Goal: Task Accomplishment & Management: Use online tool/utility

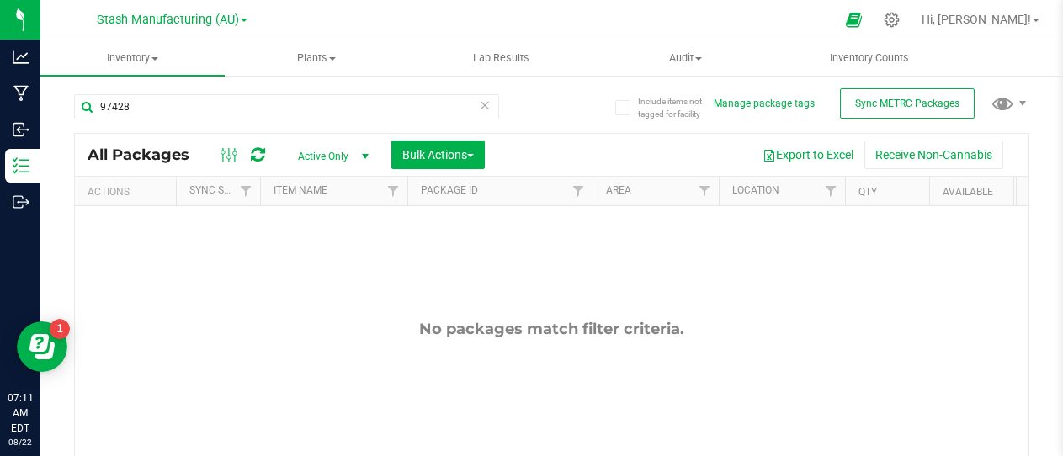
click at [219, 308] on div "No packages match filter criteria." at bounding box center [552, 406] width 954 height 401
click at [156, 59] on span at bounding box center [155, 58] width 7 height 3
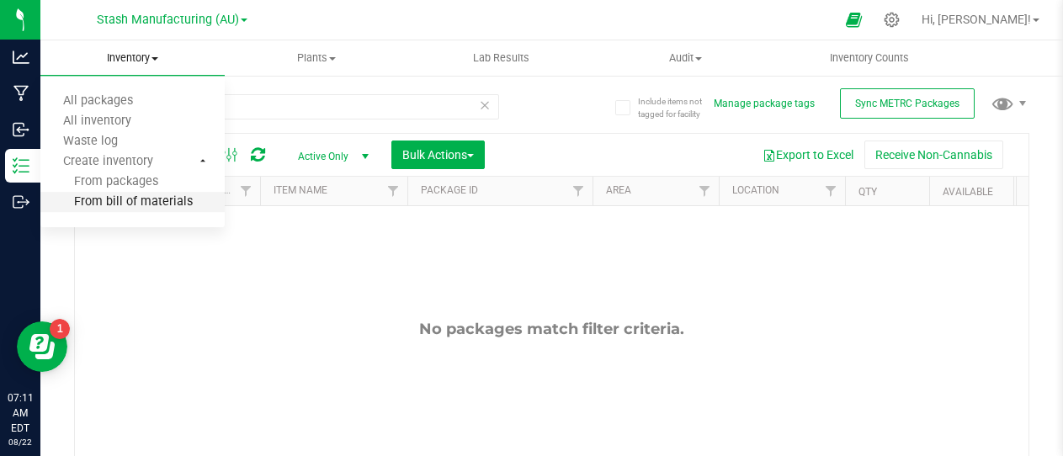
click at [149, 197] on span "From bill of materials" at bounding box center [116, 202] width 152 height 14
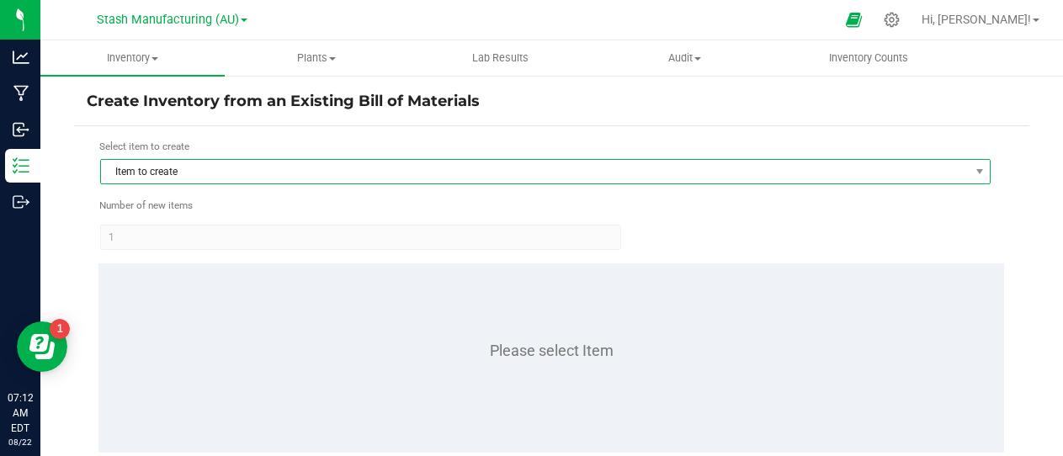
click at [220, 170] on span "Item to create" at bounding box center [535, 172] width 868 height 24
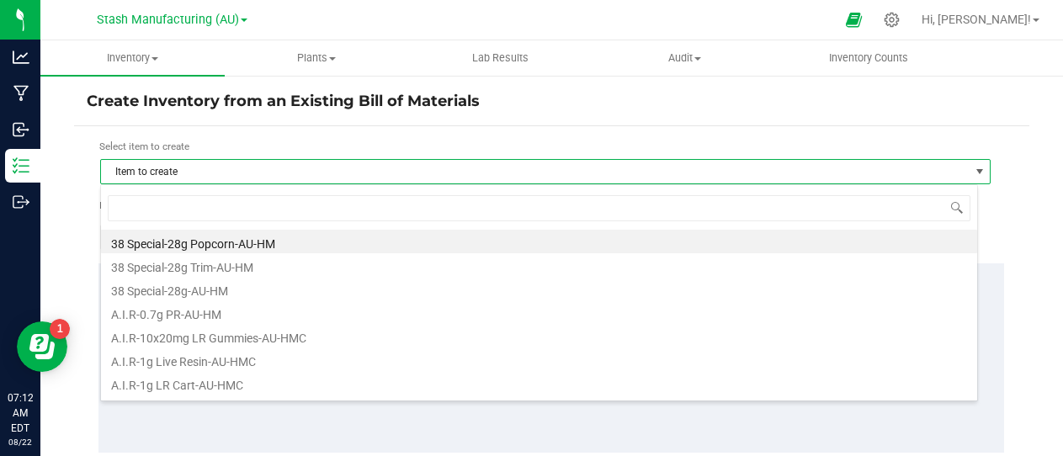
scroll to position [25, 878]
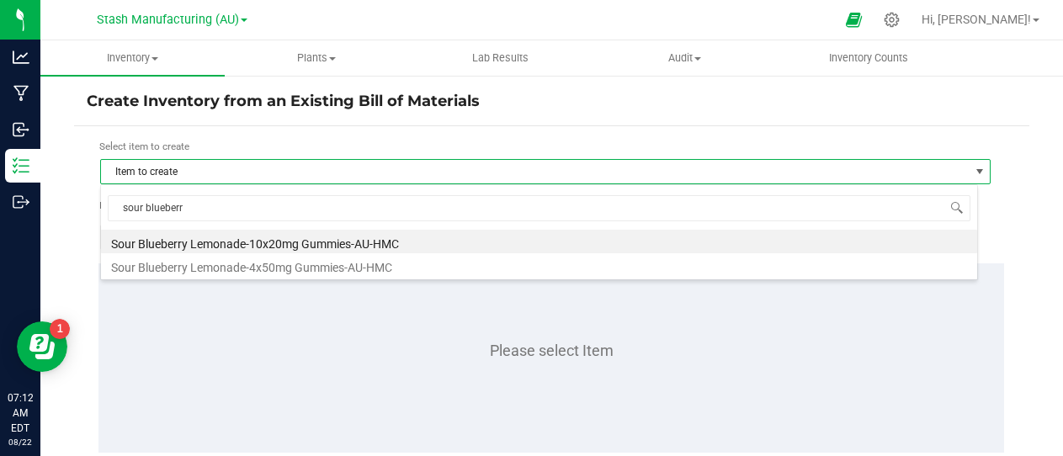
type input "sour blueberry"
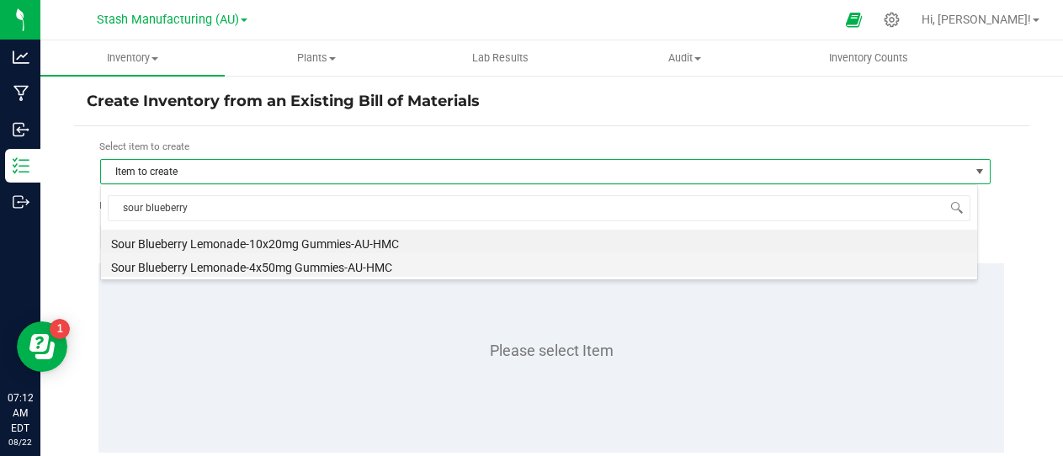
click at [306, 265] on li "Sour Blueberry Lemonade-4x50mg Gummies-AU-HMC" at bounding box center [539, 265] width 876 height 24
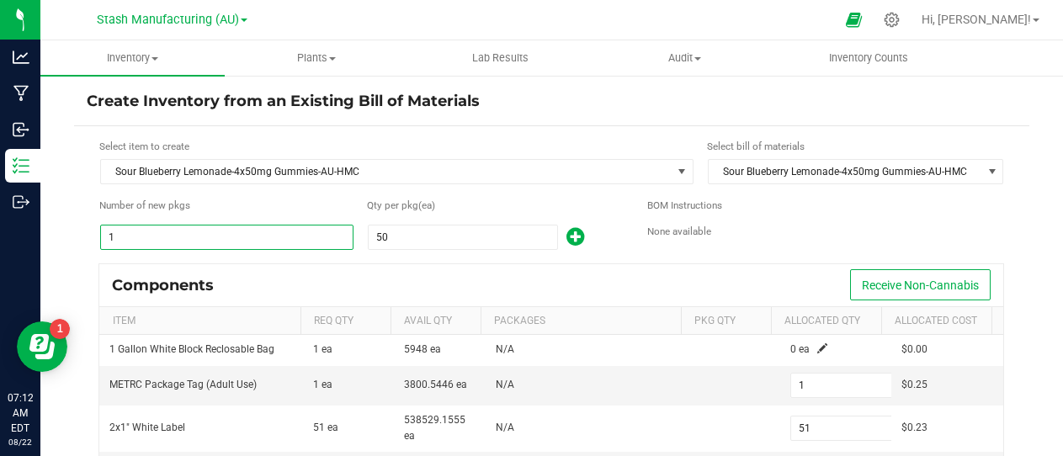
click at [175, 230] on input "1" at bounding box center [227, 238] width 252 height 24
type input "2"
type input "102"
type input "2"
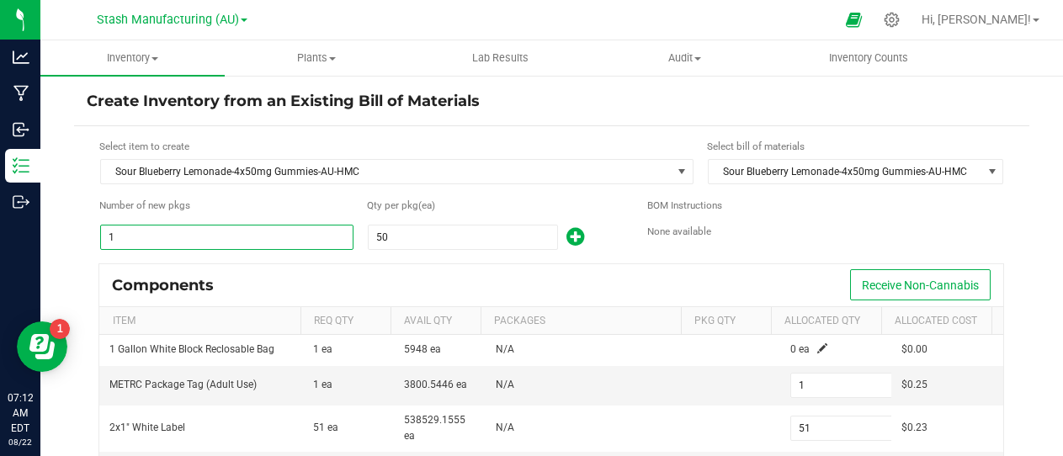
type input "18"
type input "2"
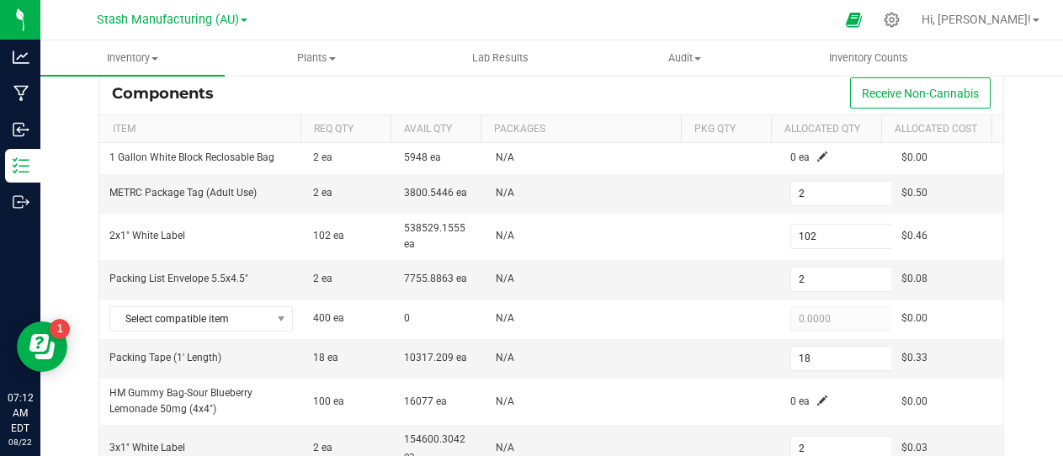
scroll to position [195, 0]
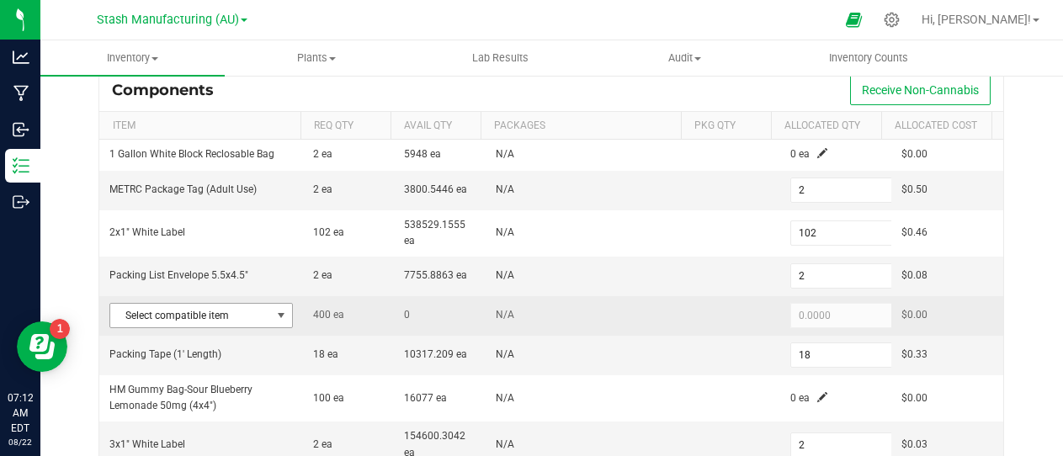
type input "2"
click at [278, 312] on span at bounding box center [280, 315] width 13 height 13
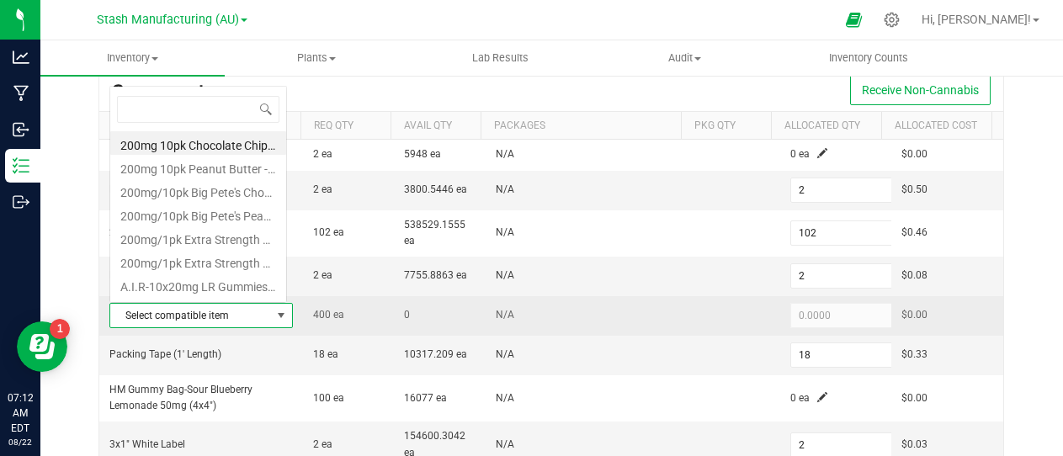
scroll to position [25, 174]
type input "sour bl"
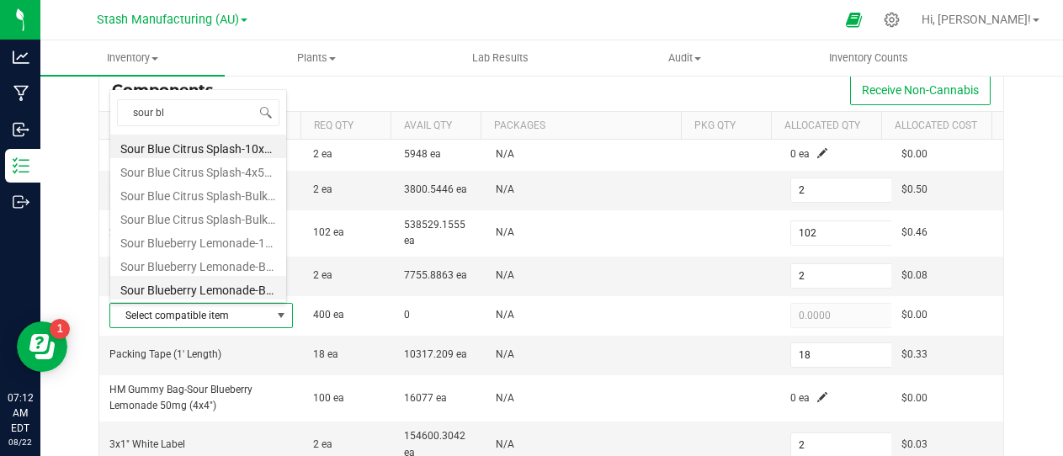
click at [256, 286] on li "Sour Blueberry Lemonade-Bulk 50mg Gummies-AU-HMC" at bounding box center [198, 288] width 176 height 24
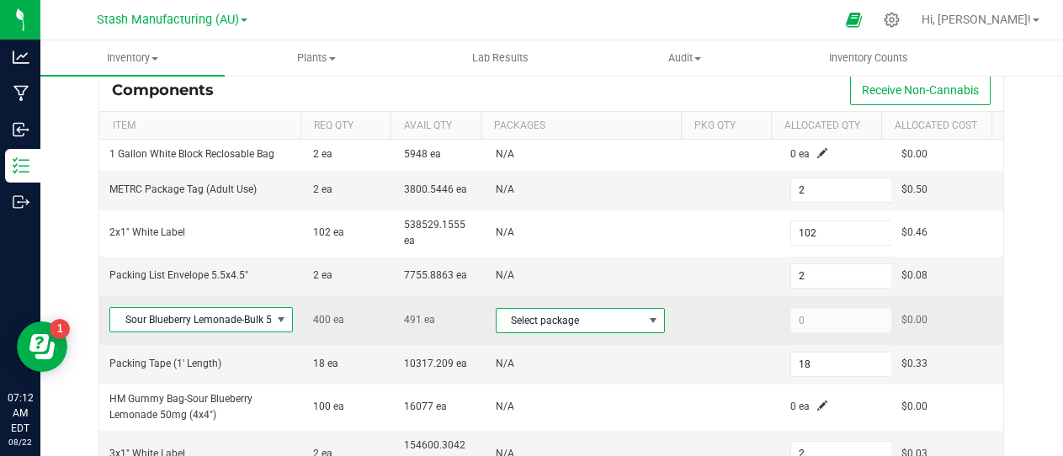
click at [647, 317] on span at bounding box center [653, 320] width 13 height 13
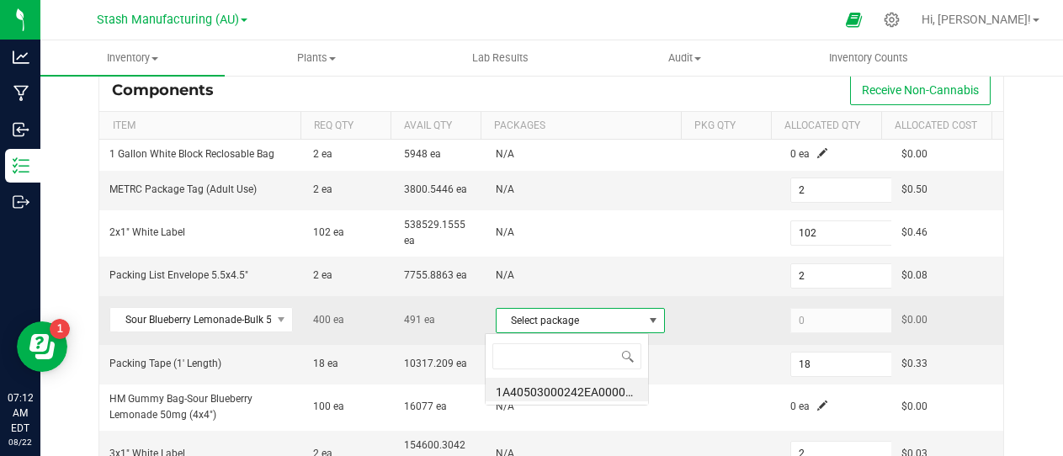
scroll to position [25, 163]
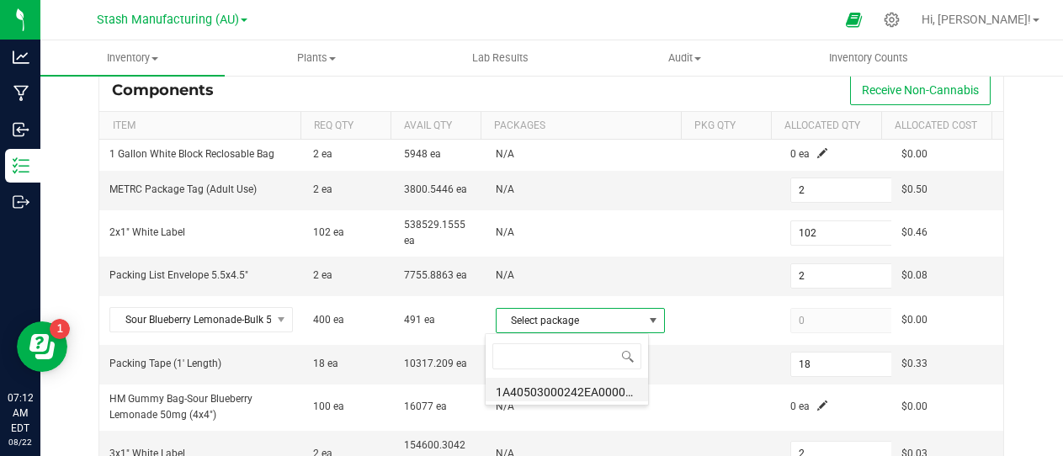
click at [573, 393] on li "1A40503000242EA000097157 (SBL50mgHMC.[DATE])" at bounding box center [567, 390] width 162 height 24
type input "400"
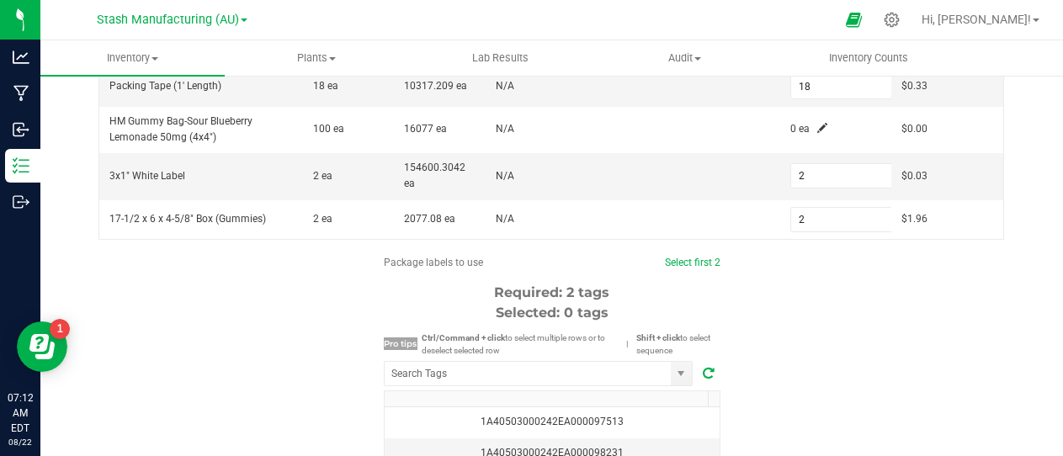
scroll to position [474, 0]
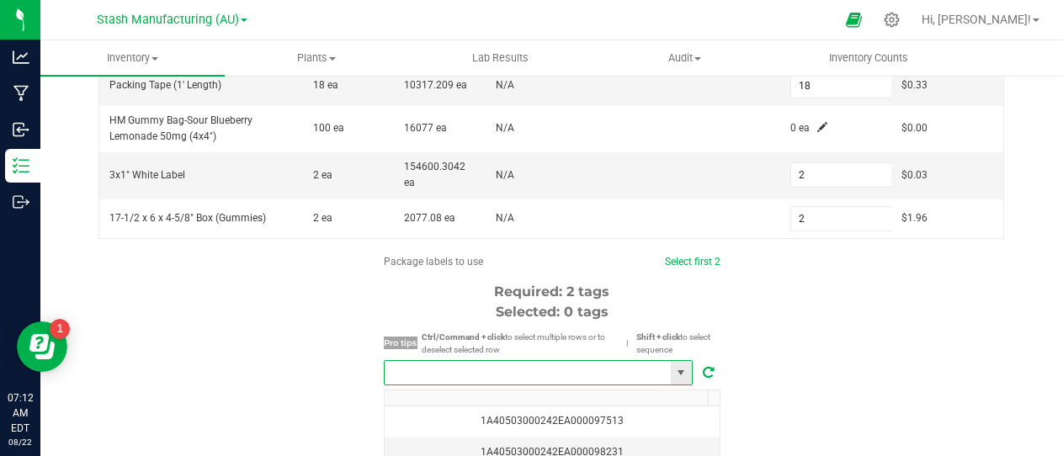
click at [543, 370] on input "NO DATA FOUND" at bounding box center [528, 373] width 286 height 24
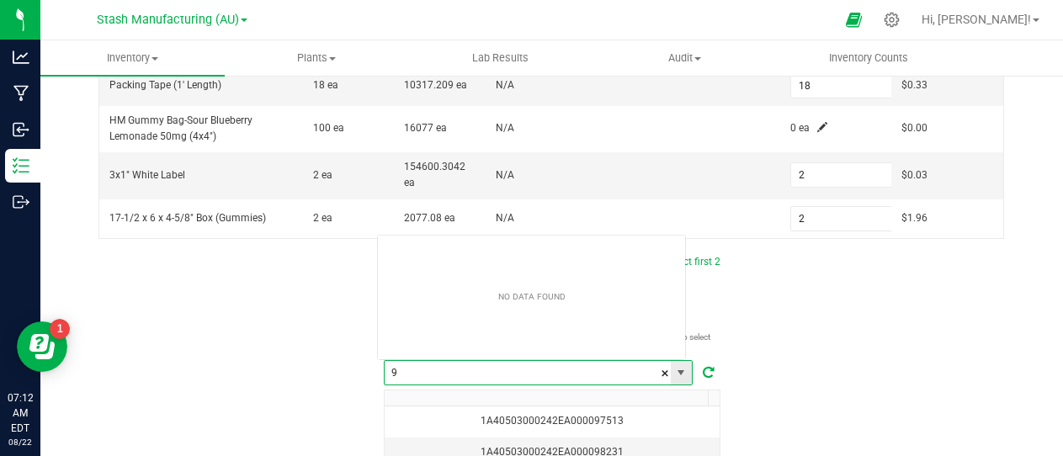
scroll to position [25, 310]
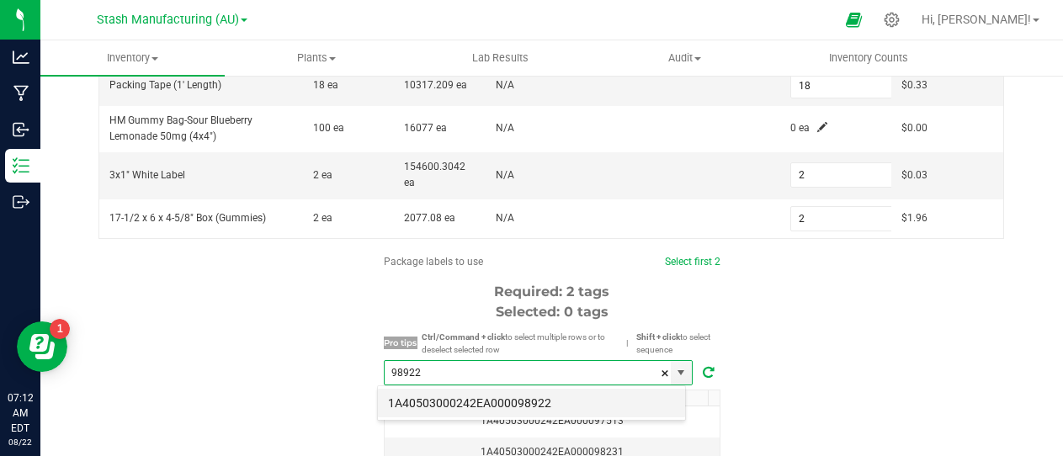
click at [546, 404] on li "1A40503000242EA000098922" at bounding box center [531, 403] width 307 height 29
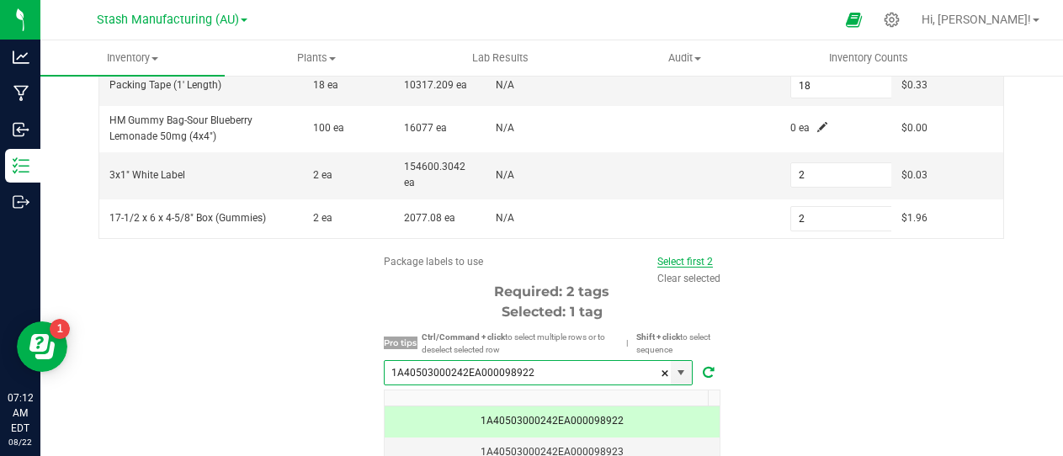
type input "1A40503000242EA000098922"
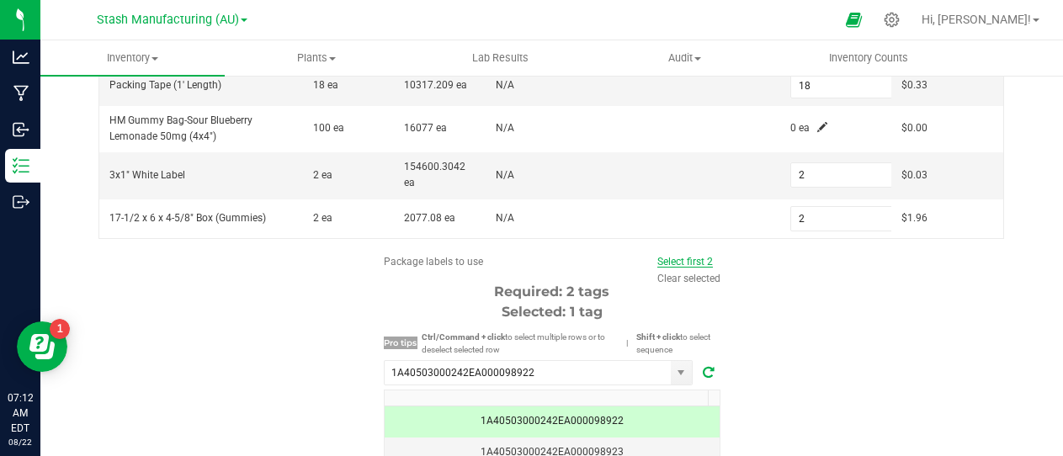
click at [689, 256] on link "Select first 2" at bounding box center [686, 262] width 56 height 12
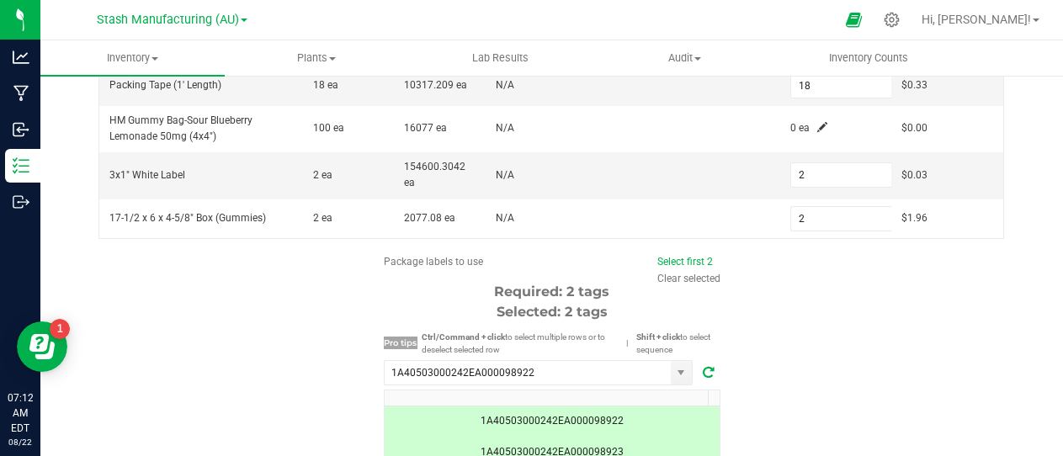
scroll to position [662, 0]
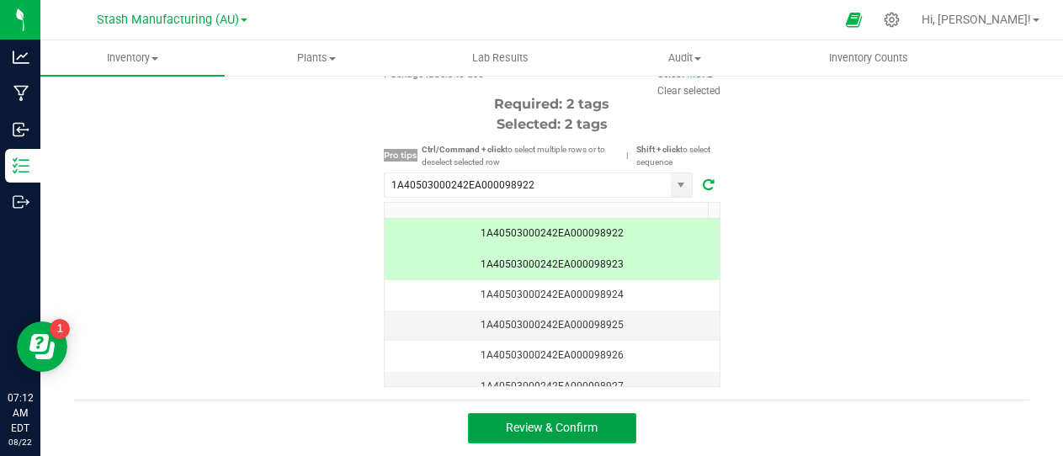
click at [563, 431] on span "Review & Confirm" at bounding box center [552, 427] width 92 height 13
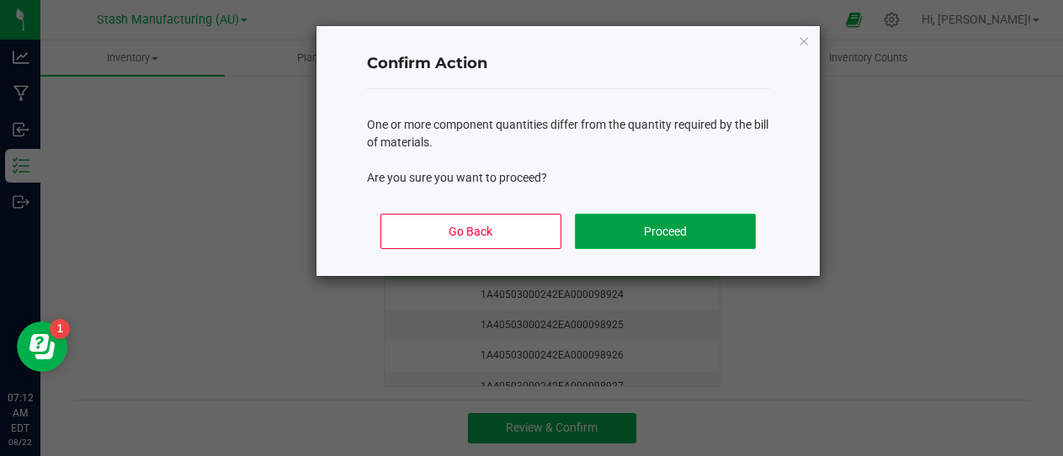
click at [682, 240] on button "Proceed" at bounding box center [665, 231] width 181 height 35
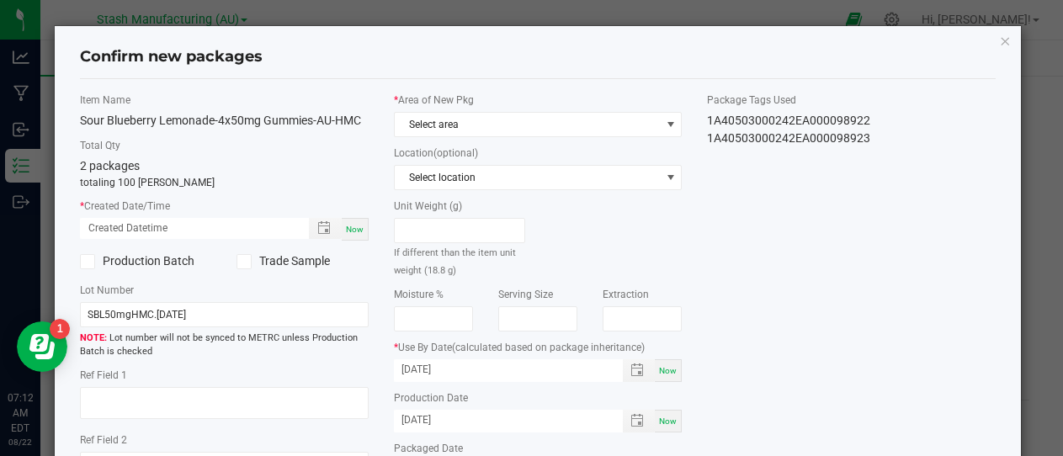
click at [352, 235] on div "Now" at bounding box center [355, 229] width 27 height 23
type input "[DATE] 07:12 AM"
click at [664, 125] on span at bounding box center [670, 124] width 13 height 13
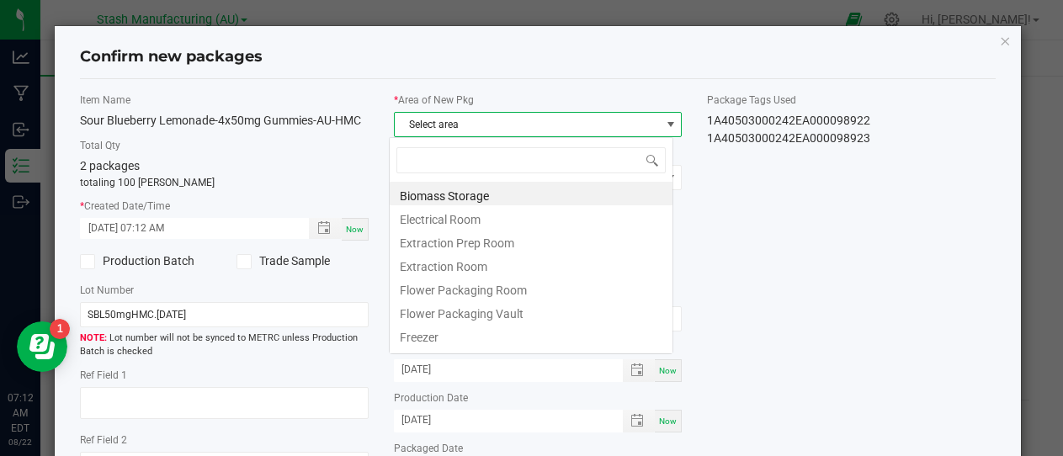
scroll to position [25, 285]
type input "pr"
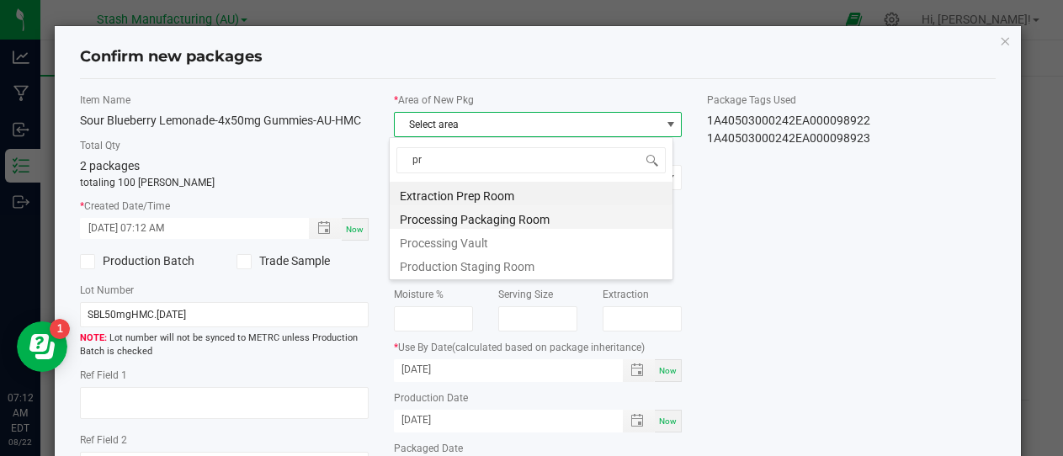
click at [533, 217] on li "Processing Packaging Room" at bounding box center [531, 217] width 283 height 24
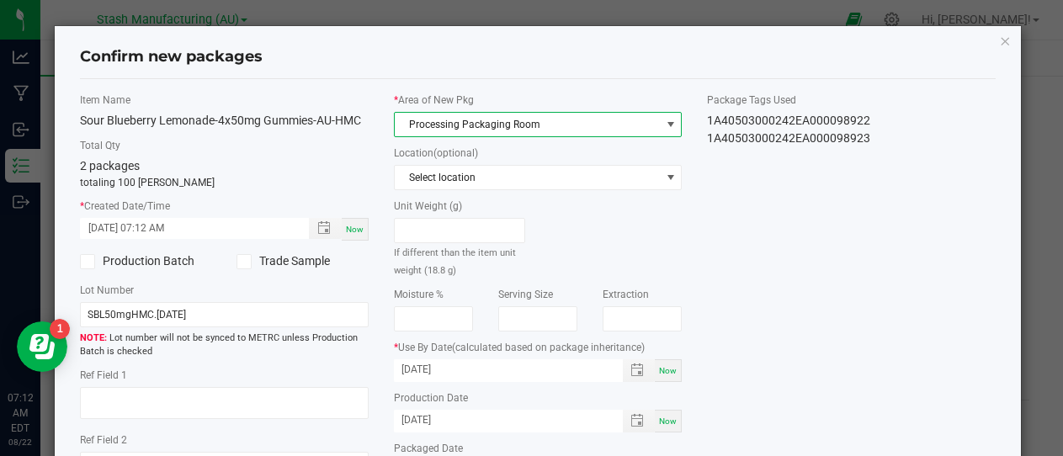
scroll to position [204, 0]
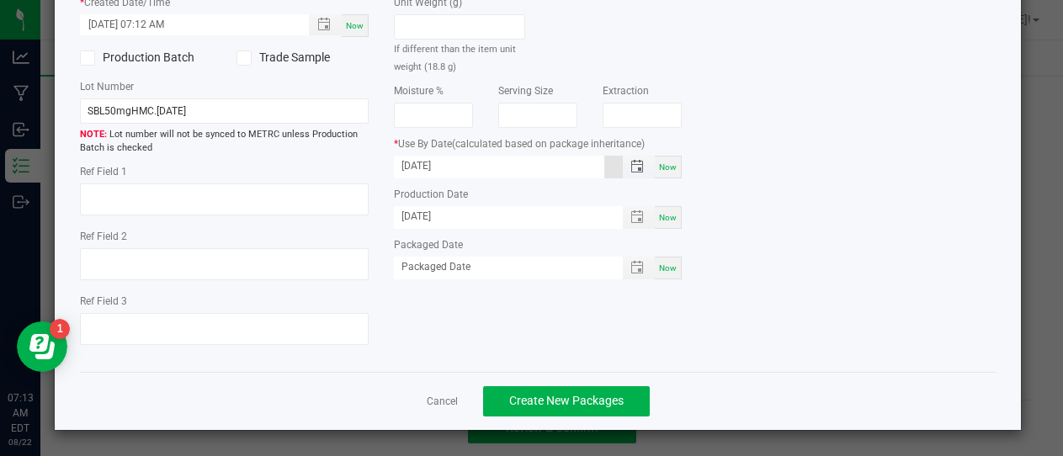
click at [463, 168] on input "[DATE]" at bounding box center [499, 166] width 211 height 21
click at [424, 161] on input "[DATE]" at bounding box center [499, 166] width 211 height 21
type input "[DATE]"
click at [670, 258] on div "Now" at bounding box center [668, 268] width 27 height 23
type input "[DATE]"
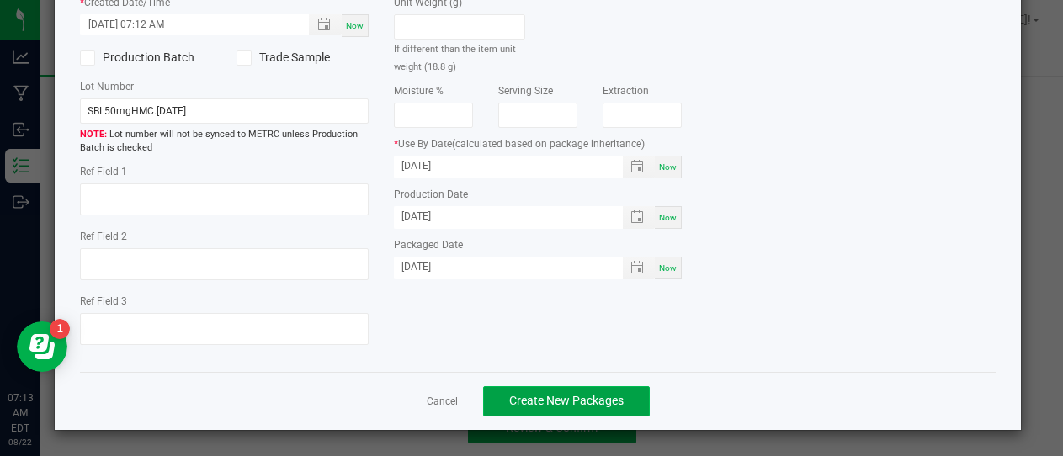
click at [542, 397] on span "Create New Packages" at bounding box center [566, 400] width 115 height 13
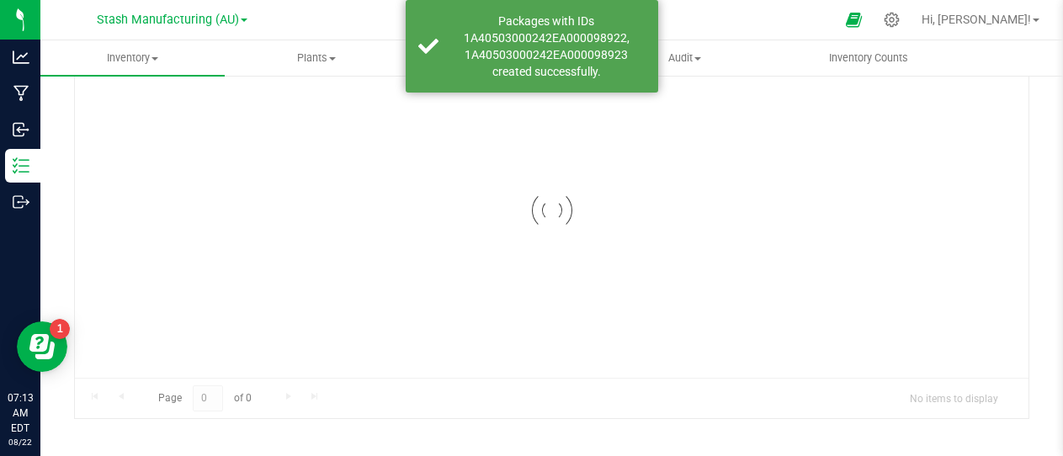
scroll to position [131, 0]
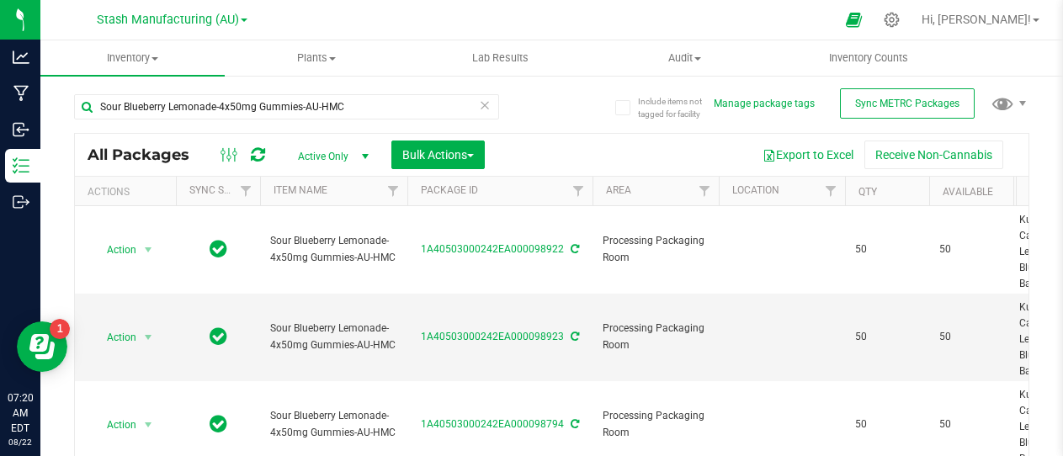
click at [479, 103] on icon at bounding box center [485, 104] width 12 height 20
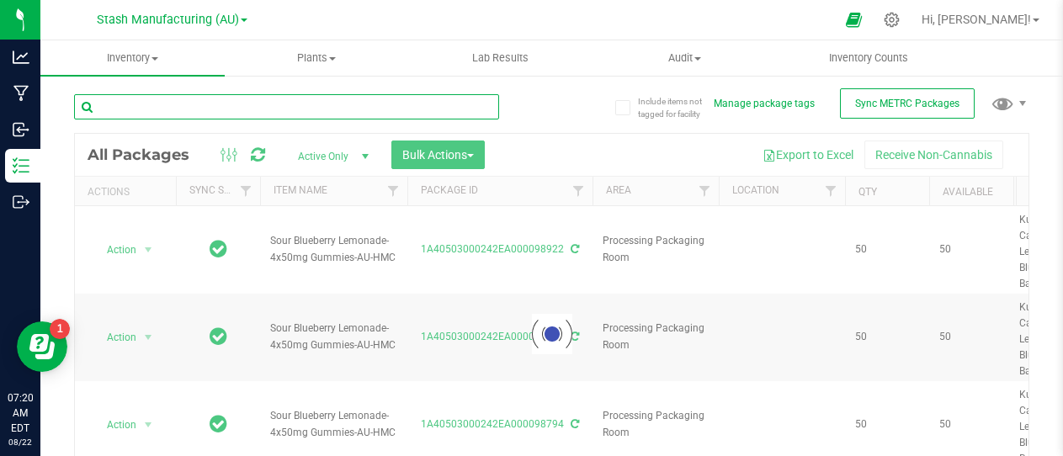
click at [389, 109] on input "text" at bounding box center [286, 106] width 425 height 25
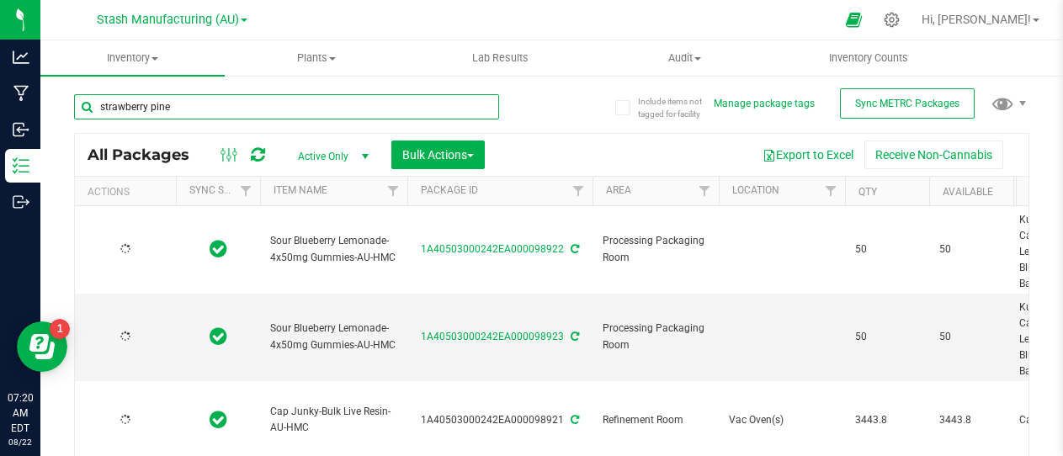
type input "strawberry pinea"
type input "[DATE]"
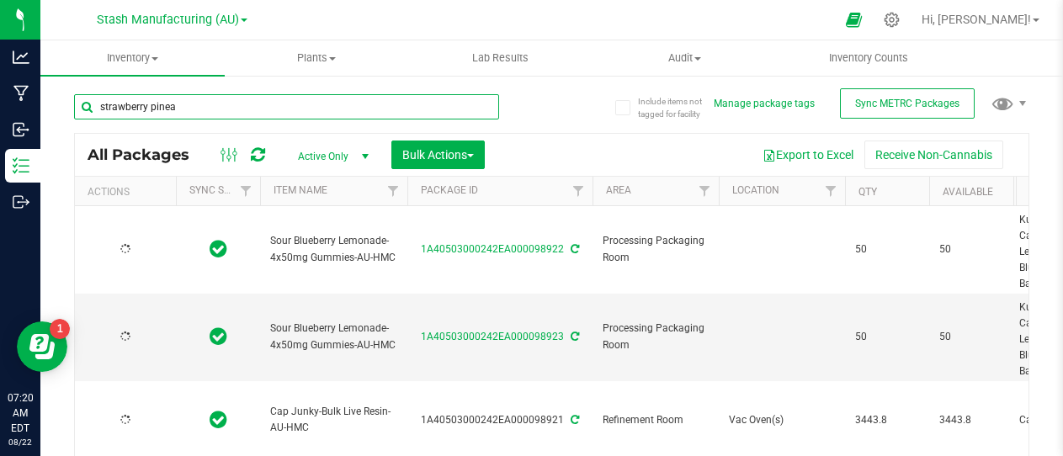
type input "[DATE]"
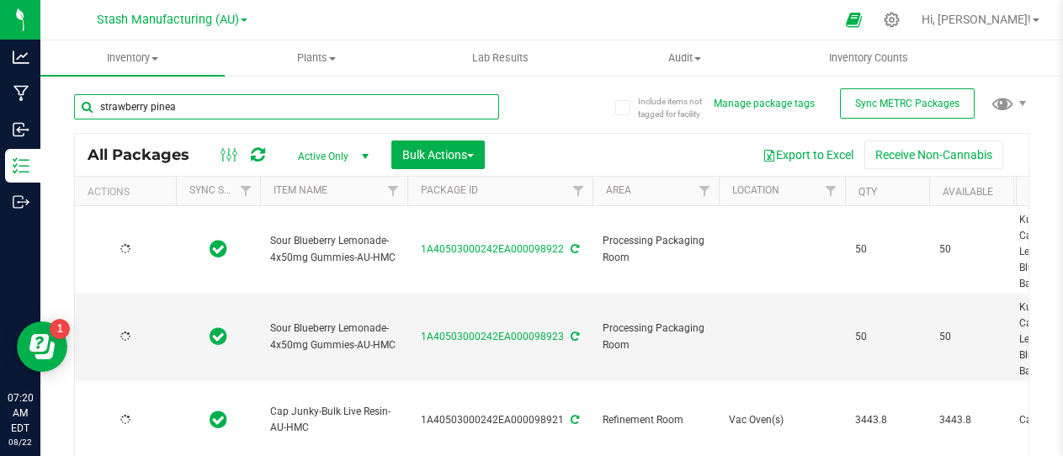
type input "[DATE]"
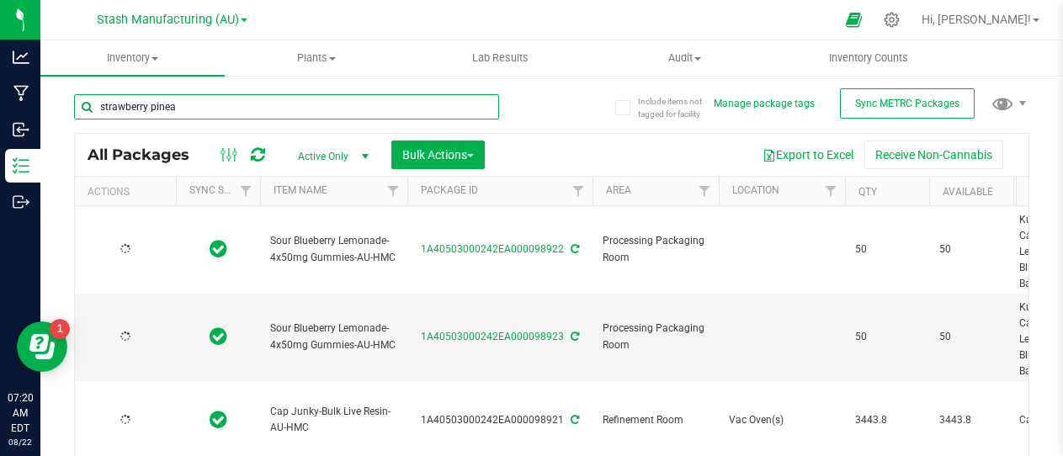
type input "[DATE]"
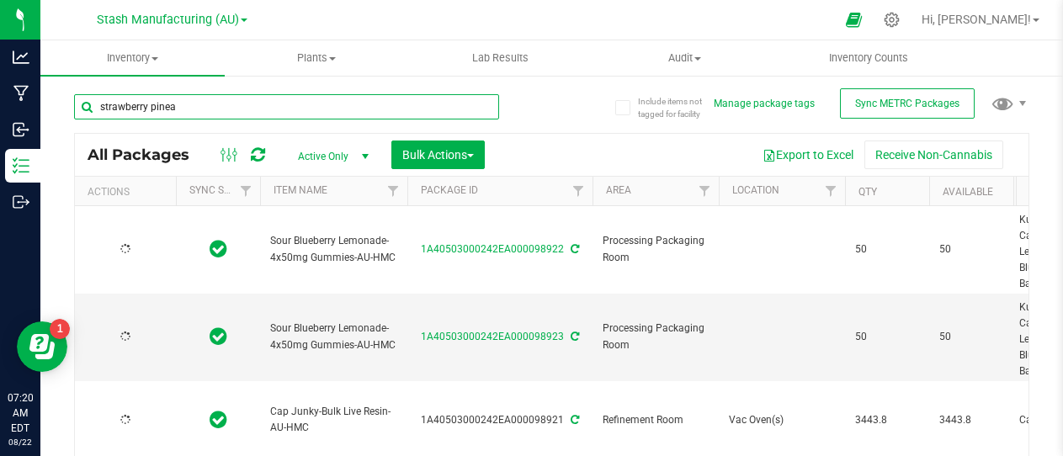
type input "[DATE]"
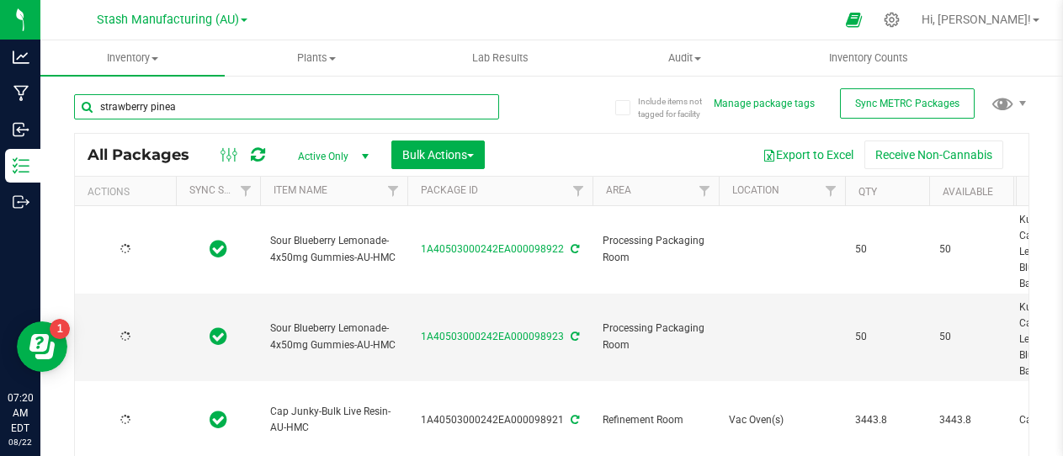
type input "[DATE]"
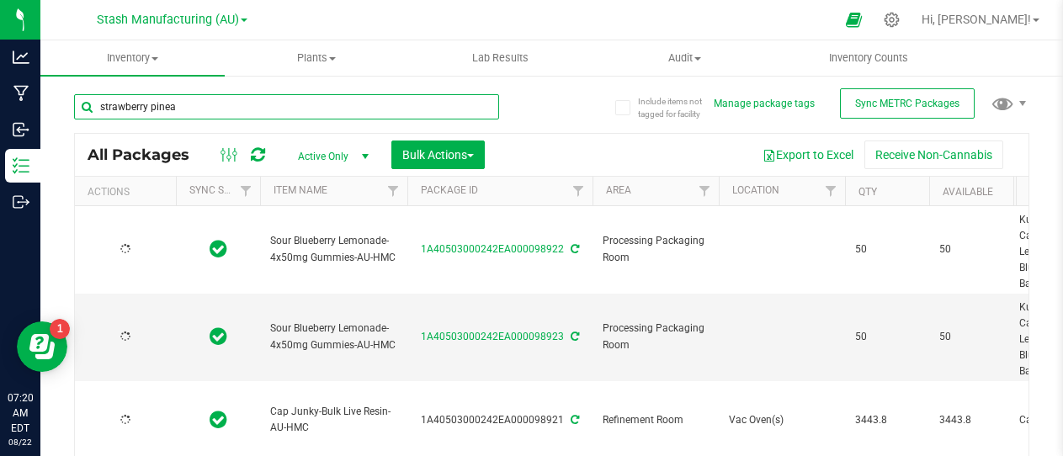
type input "[DATE]"
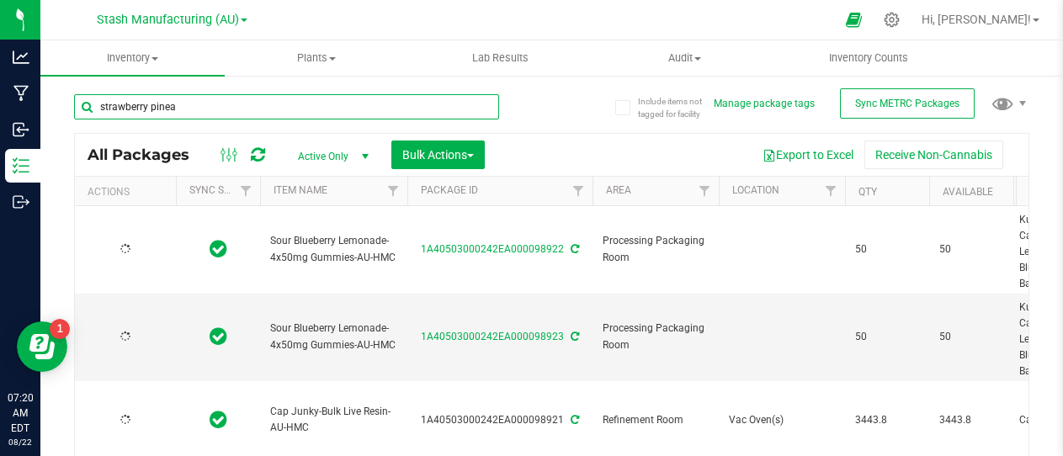
type input "[DATE]"
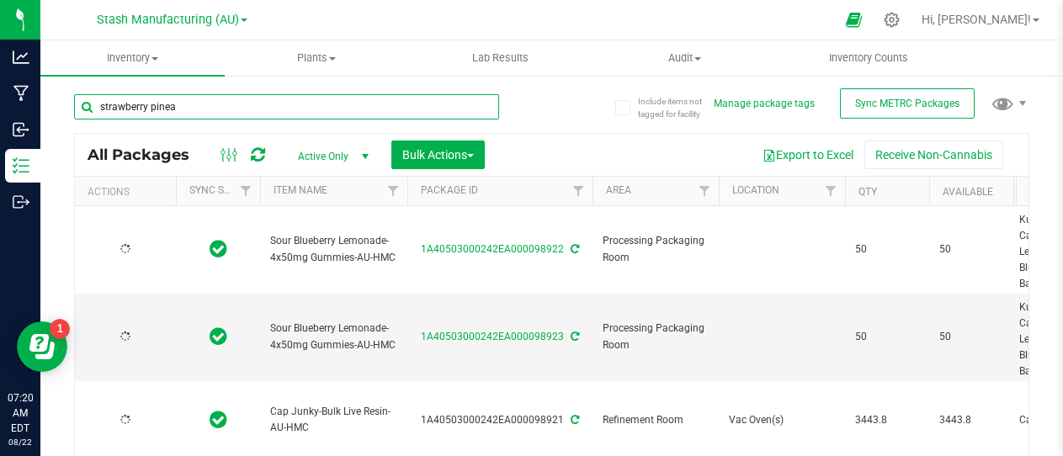
type input "[DATE]"
type input "strawberry pineapple"
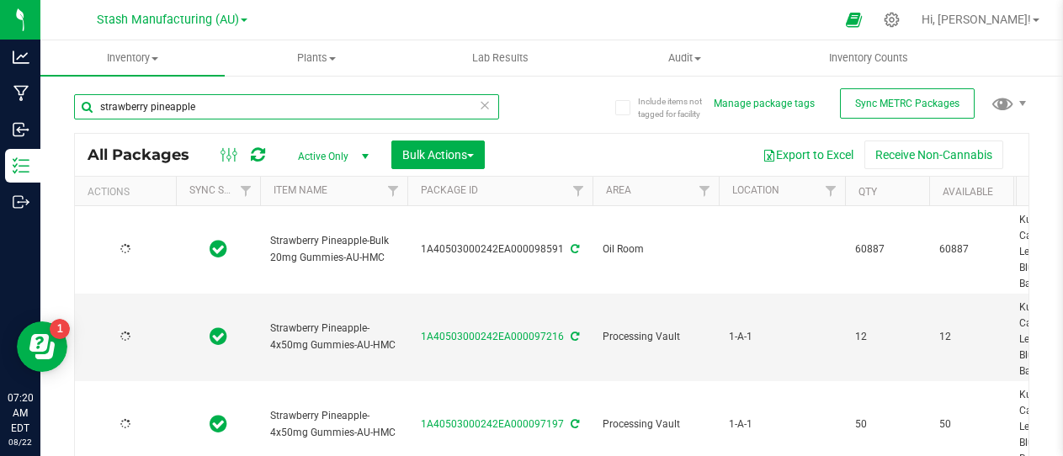
type input "[DATE]"
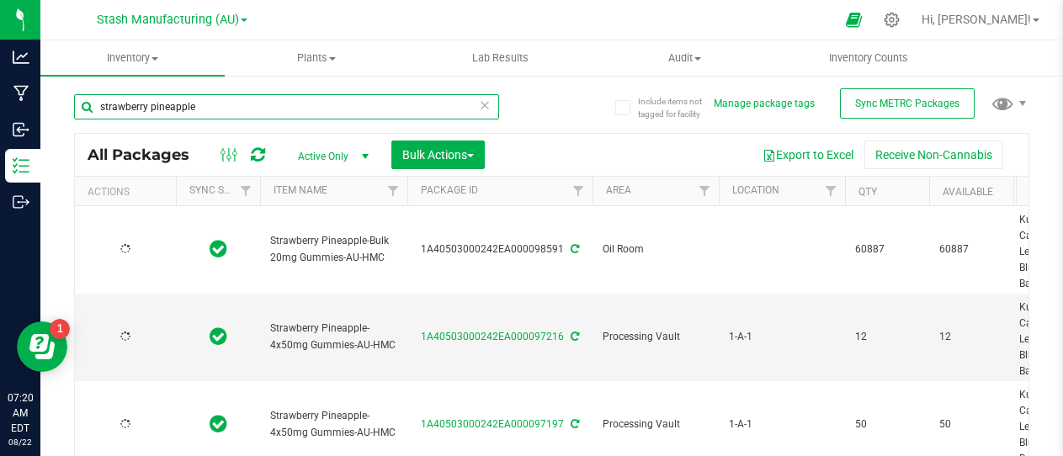
type input "[DATE]"
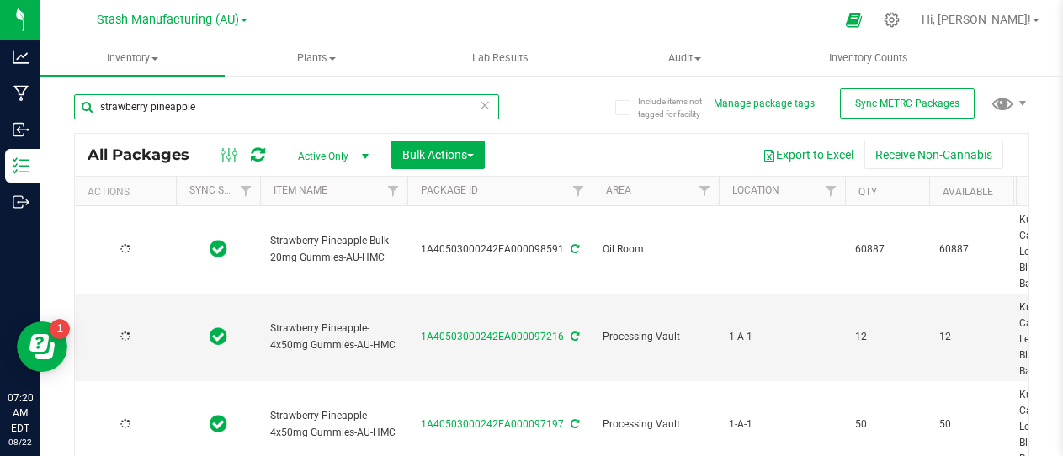
type input "[DATE]"
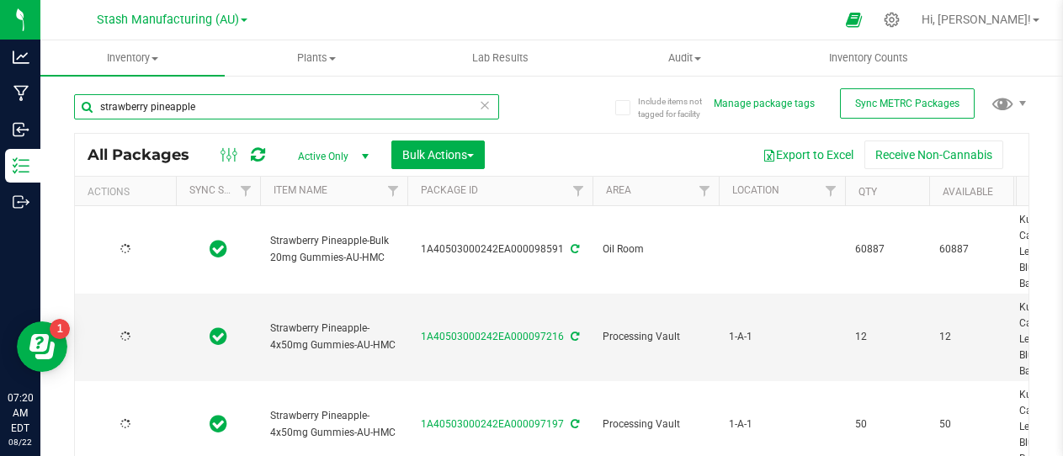
type input "[DATE]"
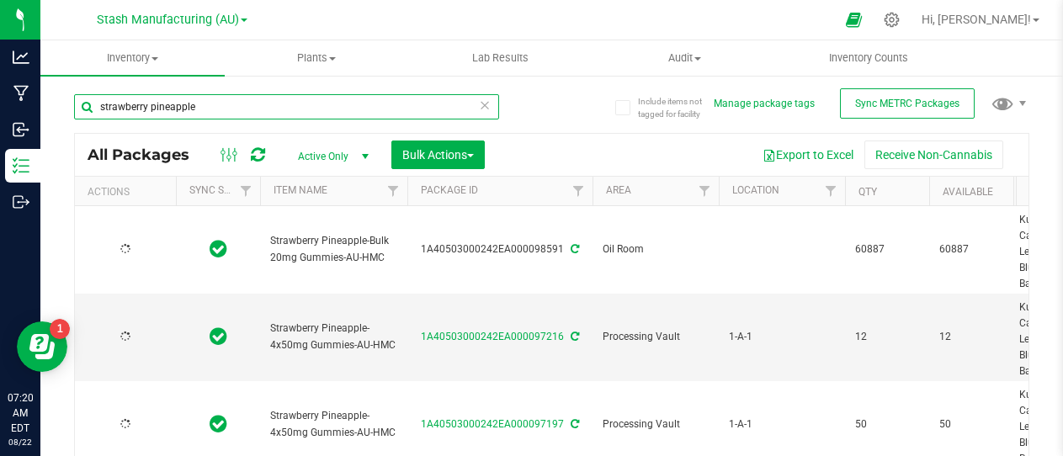
type input "[DATE]"
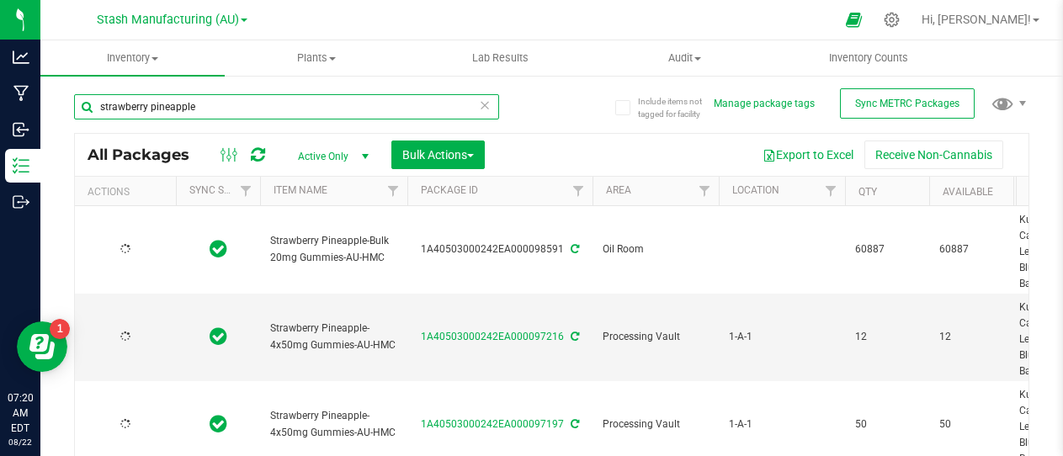
type input "[DATE]"
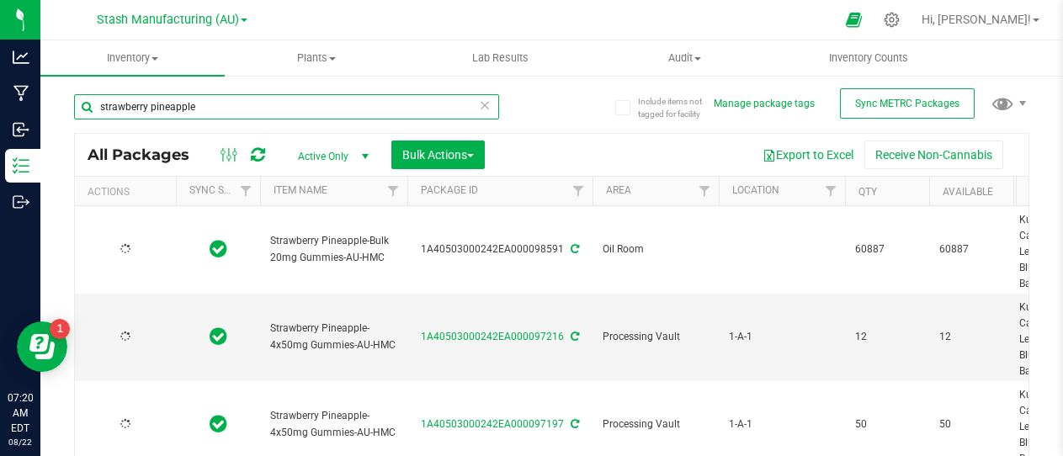
type input "[DATE]"
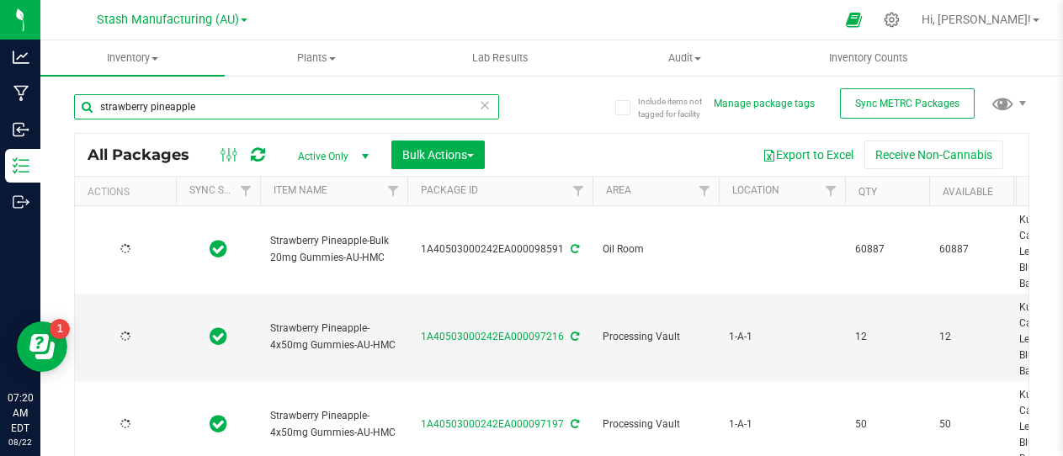
type input "[DATE]"
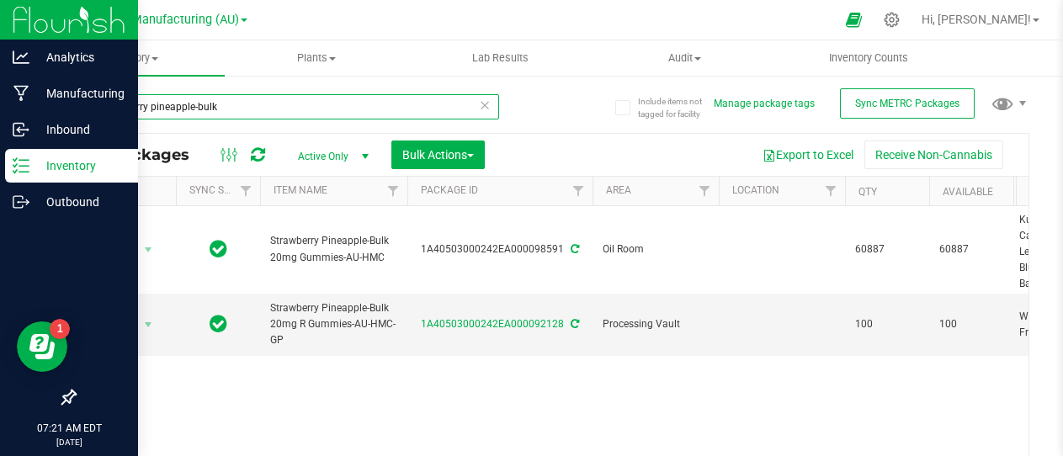
type input "strawberry pineapple-bulk"
